Goal: Find specific page/section: Find specific page/section

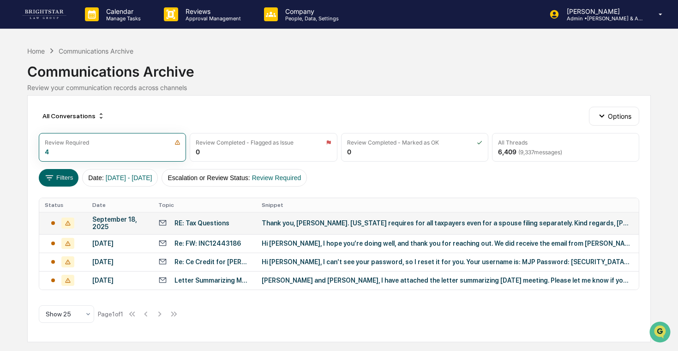
click at [297, 223] on div "Thank you, [PERSON_NAME]. [US_STATE] requires for all taxpayers even for a spou…" at bounding box center [446, 222] width 369 height 7
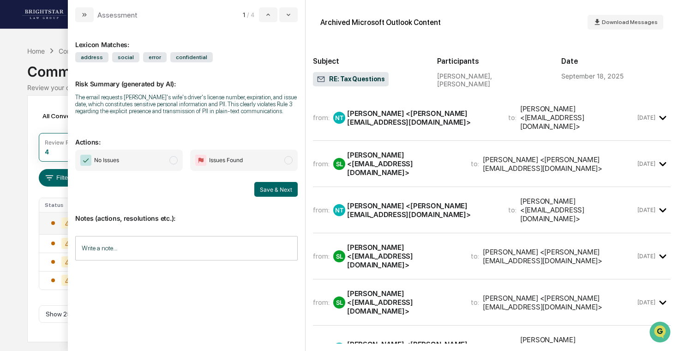
click at [667, 110] on icon "modal" at bounding box center [663, 117] width 15 height 15
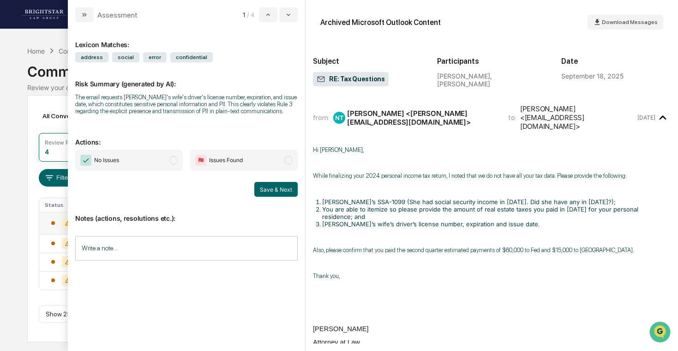
click at [667, 110] on icon "modal" at bounding box center [663, 117] width 15 height 15
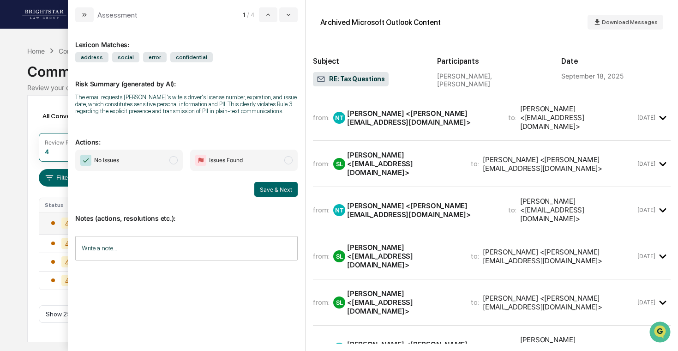
click at [666, 157] on icon "modal" at bounding box center [663, 164] width 15 height 15
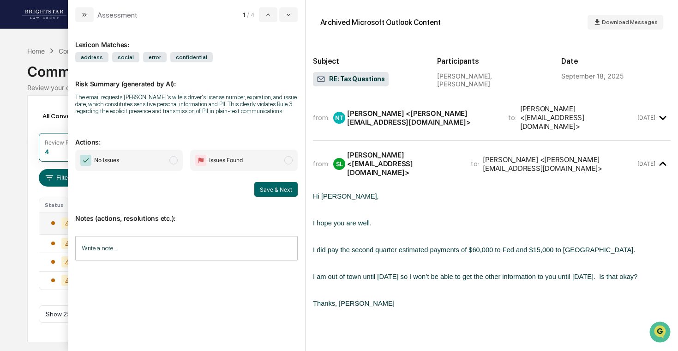
click at [666, 157] on icon "modal" at bounding box center [663, 164] width 15 height 15
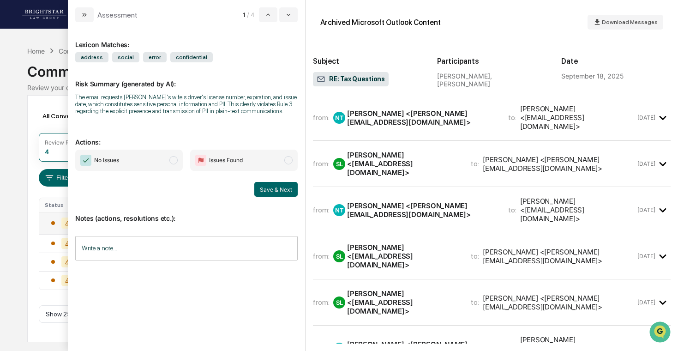
click at [662, 113] on icon "modal" at bounding box center [663, 117] width 15 height 15
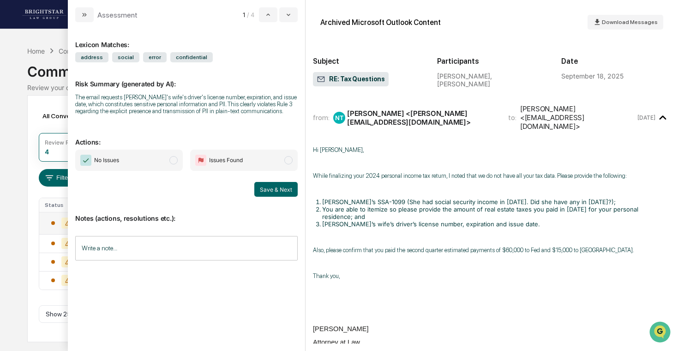
click at [503, 220] on li "[PERSON_NAME]’s wife’s driver’s license number, expiration and issue date." at bounding box center [496, 223] width 349 height 7
drag, startPoint x: 502, startPoint y: 212, endPoint x: 318, endPoint y: 214, distance: 184.7
click at [322, 220] on li "[PERSON_NAME]’s wife’s driver’s license number, expiration and issue date." at bounding box center [496, 223] width 349 height 7
click at [339, 234] on p "modal" at bounding box center [492, 237] width 358 height 7
click at [654, 114] on time "[DATE]" at bounding box center [647, 117] width 18 height 7
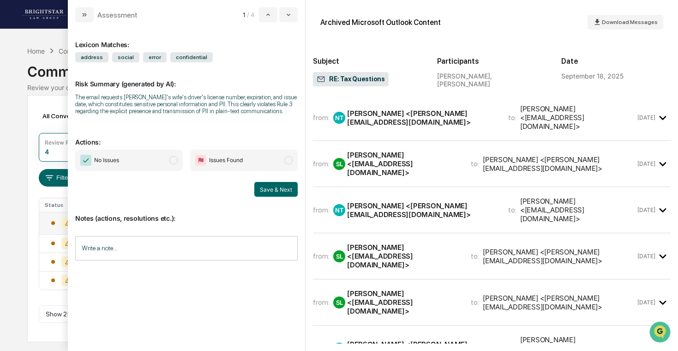
click at [655, 160] on time "[DATE]" at bounding box center [647, 163] width 18 height 7
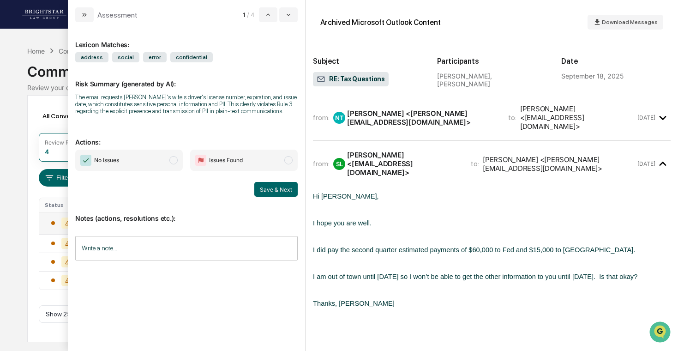
click at [655, 160] on time "[DATE]" at bounding box center [647, 163] width 18 height 7
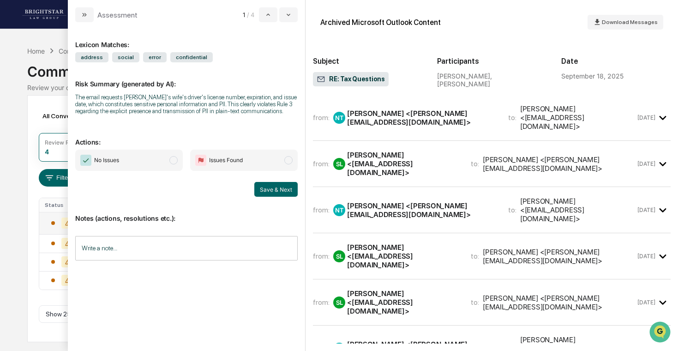
click at [661, 113] on icon "modal" at bounding box center [663, 117] width 15 height 15
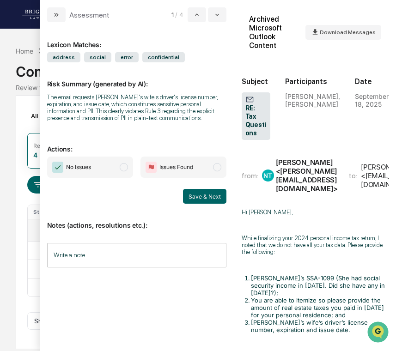
click at [28, 90] on div "Review your communication records across channels" at bounding box center [198, 88] width 364 height 8
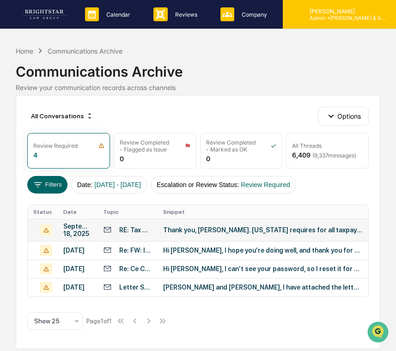
click at [356, 20] on p "Admin • [PERSON_NAME] & Associates" at bounding box center [345, 18] width 86 height 6
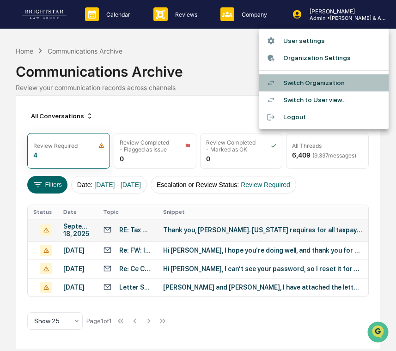
click at [315, 85] on li "Switch Organization" at bounding box center [323, 82] width 129 height 17
